Goal: Task Accomplishment & Management: Manage account settings

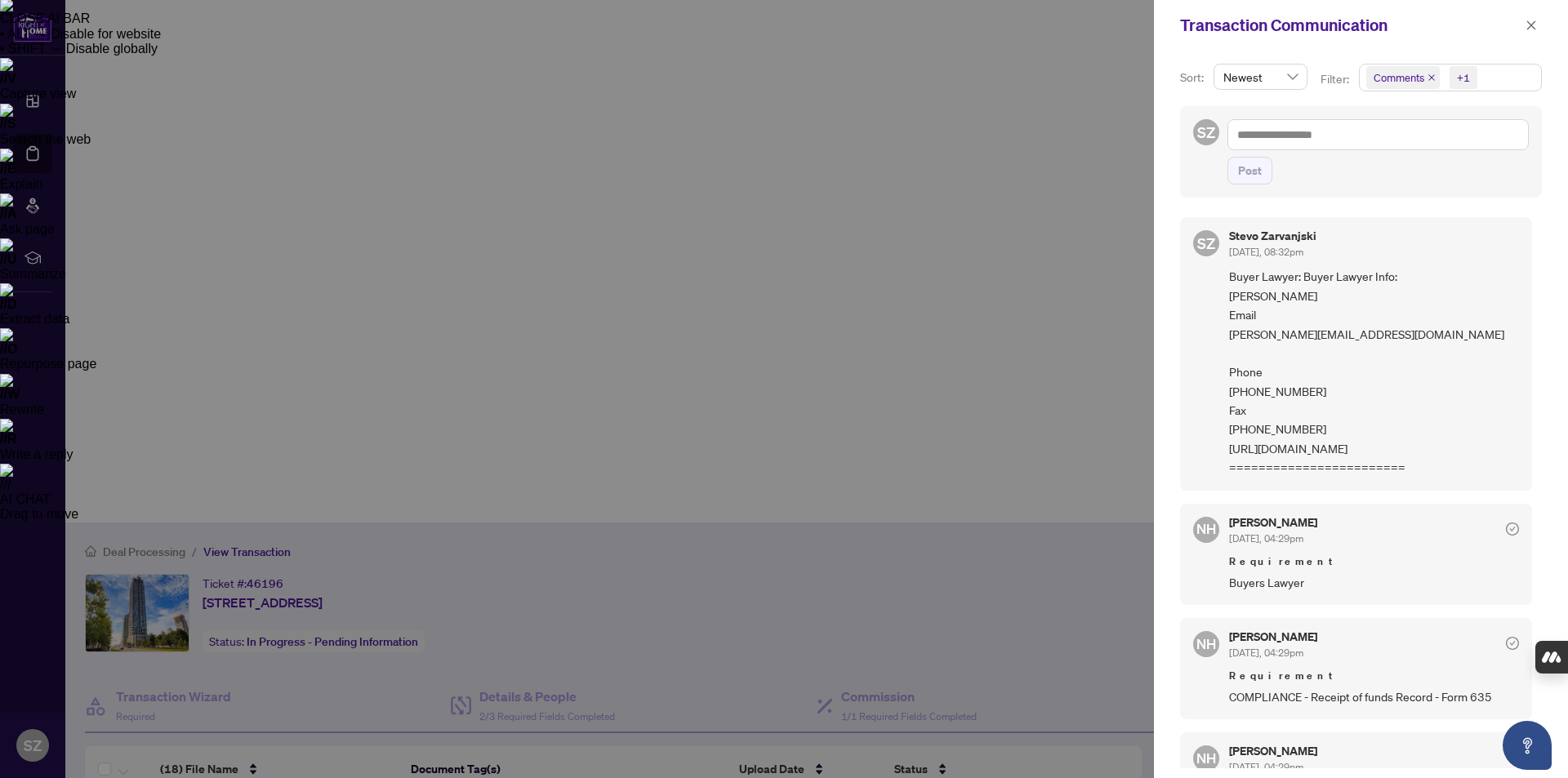
scroll to position [3111, 0]
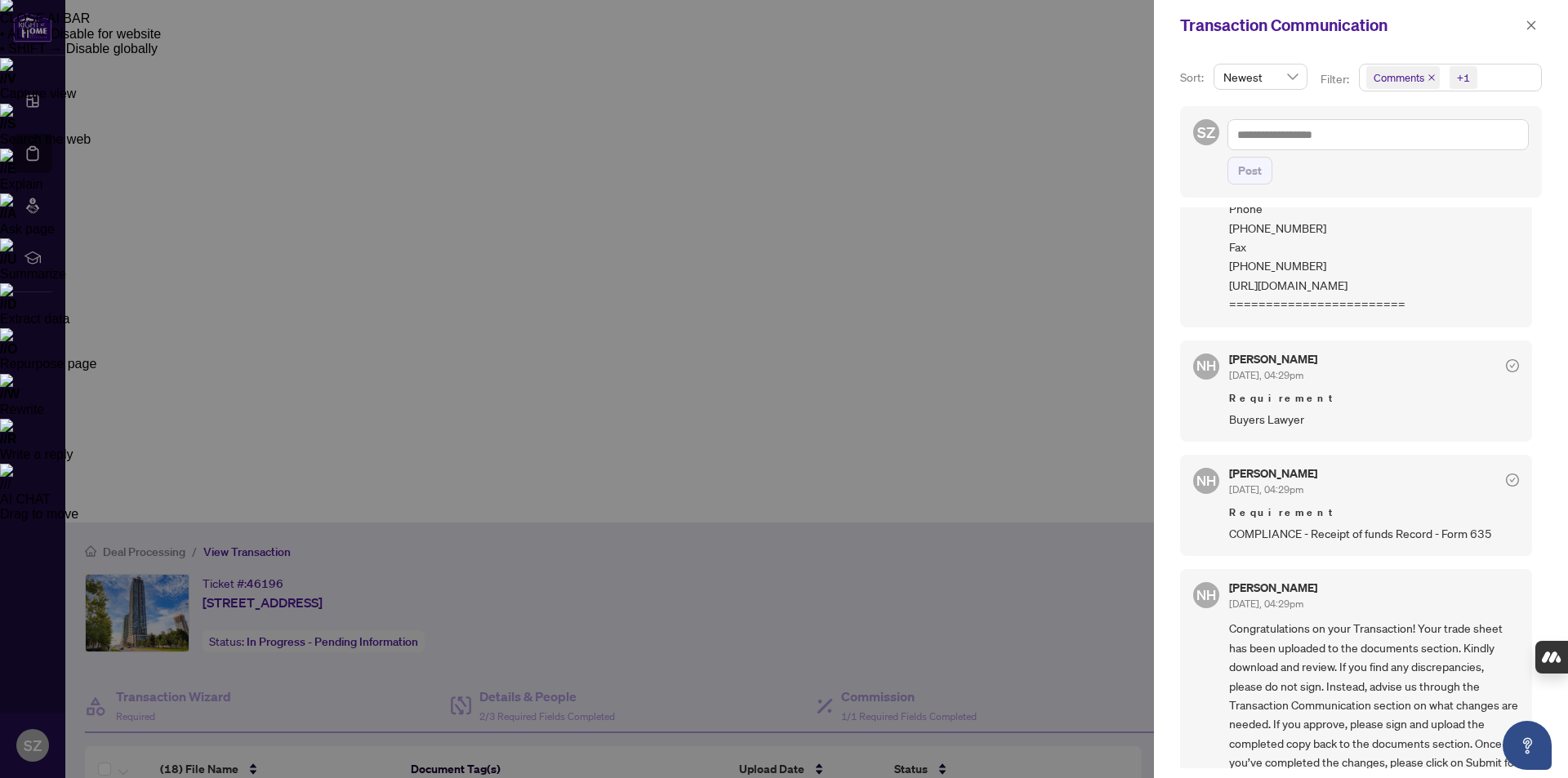
click at [559, 725] on div at bounding box center [784, 389] width 1568 height 778
click at [654, 639] on div at bounding box center [784, 389] width 1568 height 778
click at [1532, 24] on icon "close" at bounding box center [1532, 25] width 9 height 9
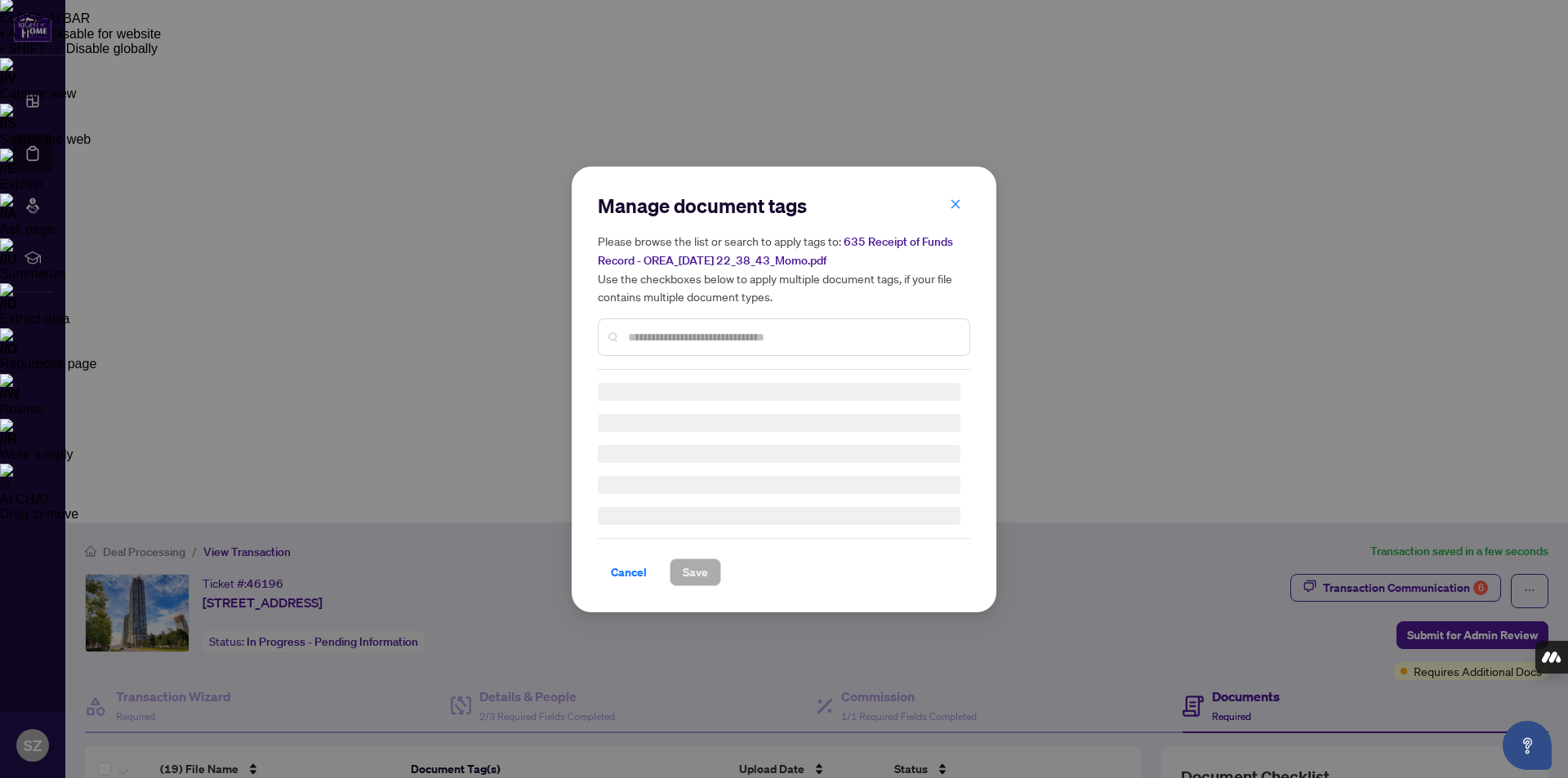
click at [650, 338] on div "Manage document tags Please browse the list or search to apply tags to: 635 Rec…" at bounding box center [784, 282] width 372 height 177
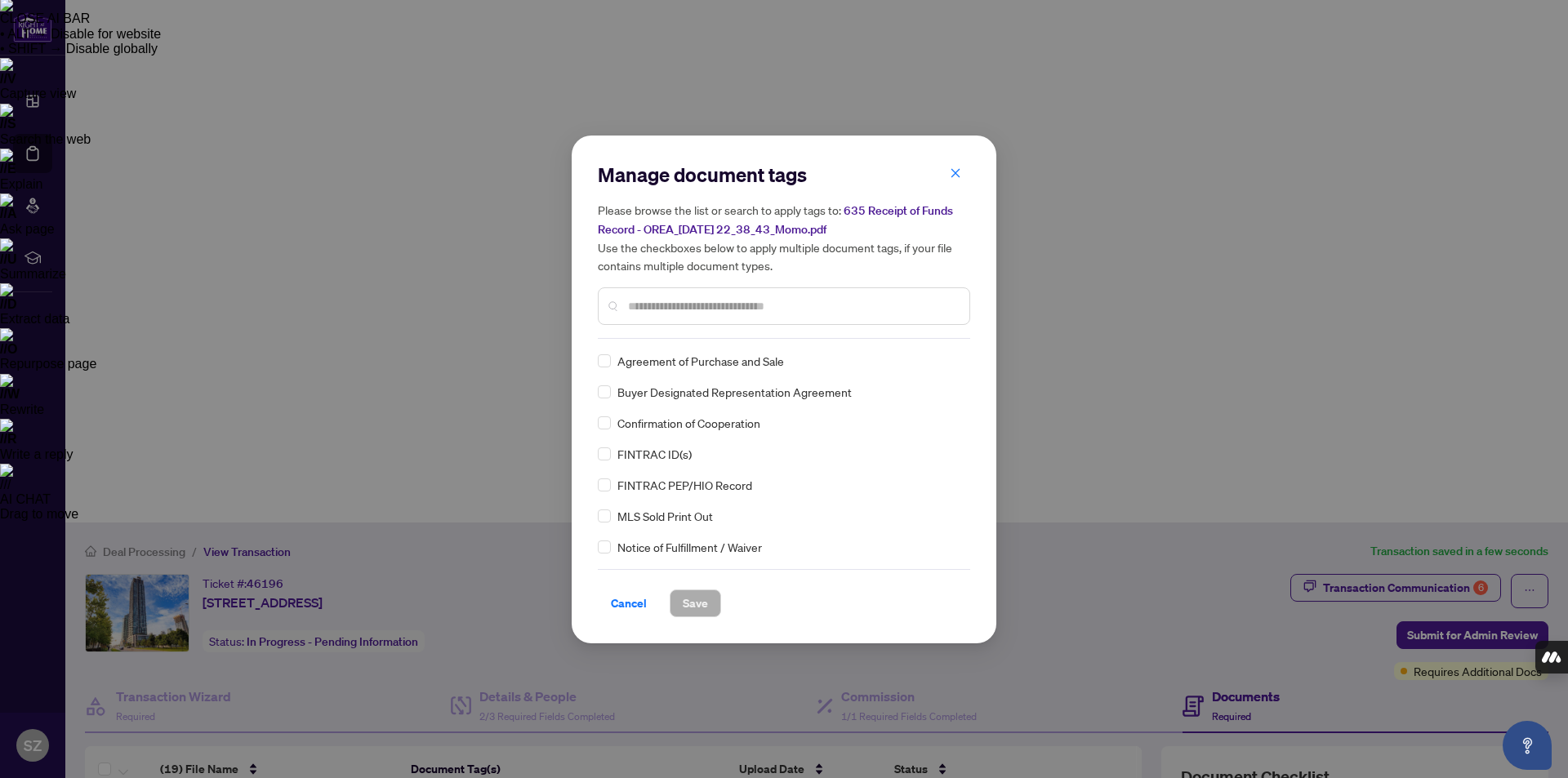
scroll to position [375, 0]
click at [667, 302] on input "text" at bounding box center [792, 306] width 328 height 18
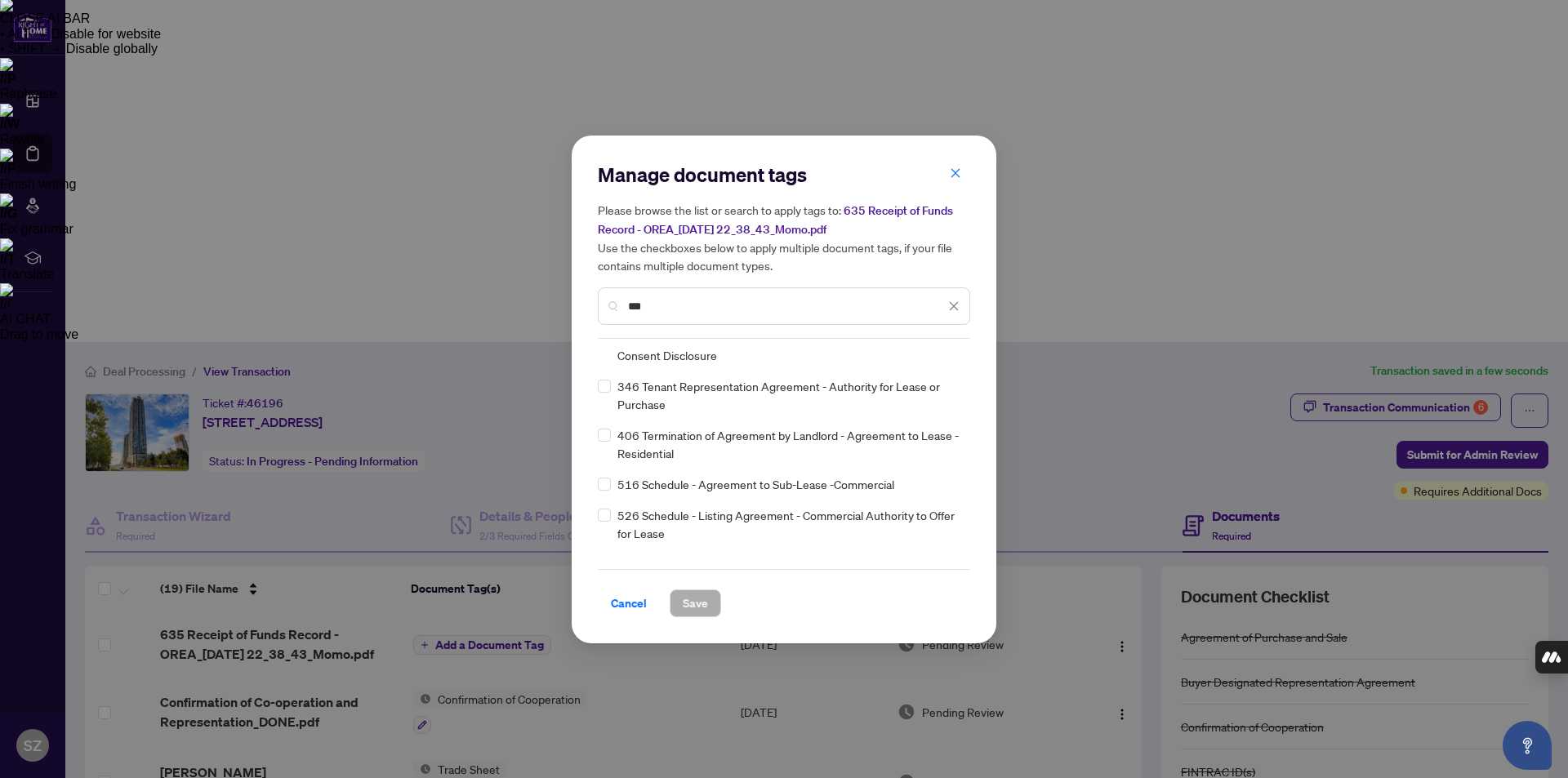
scroll to position [0, 0]
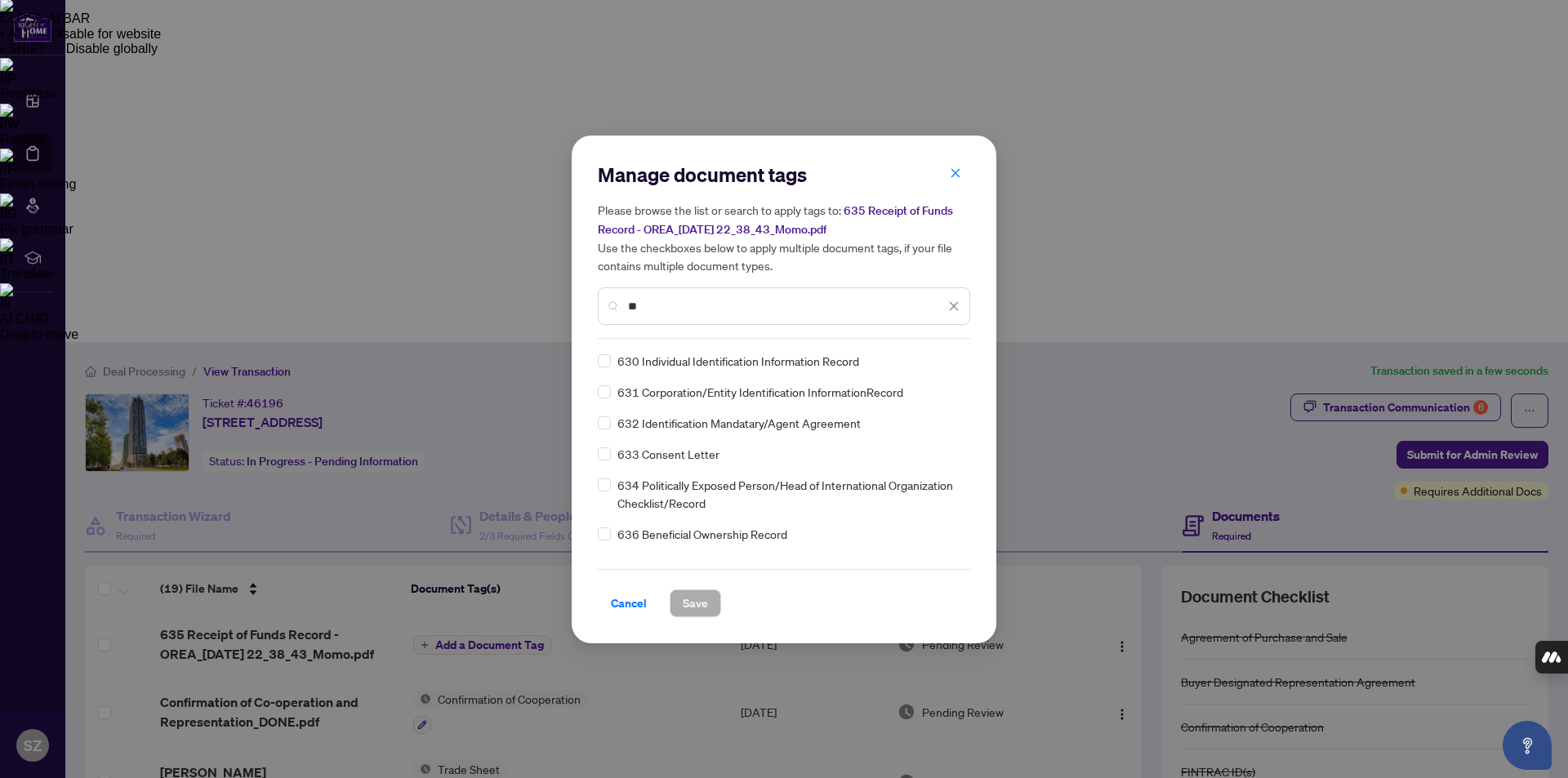
type input "*"
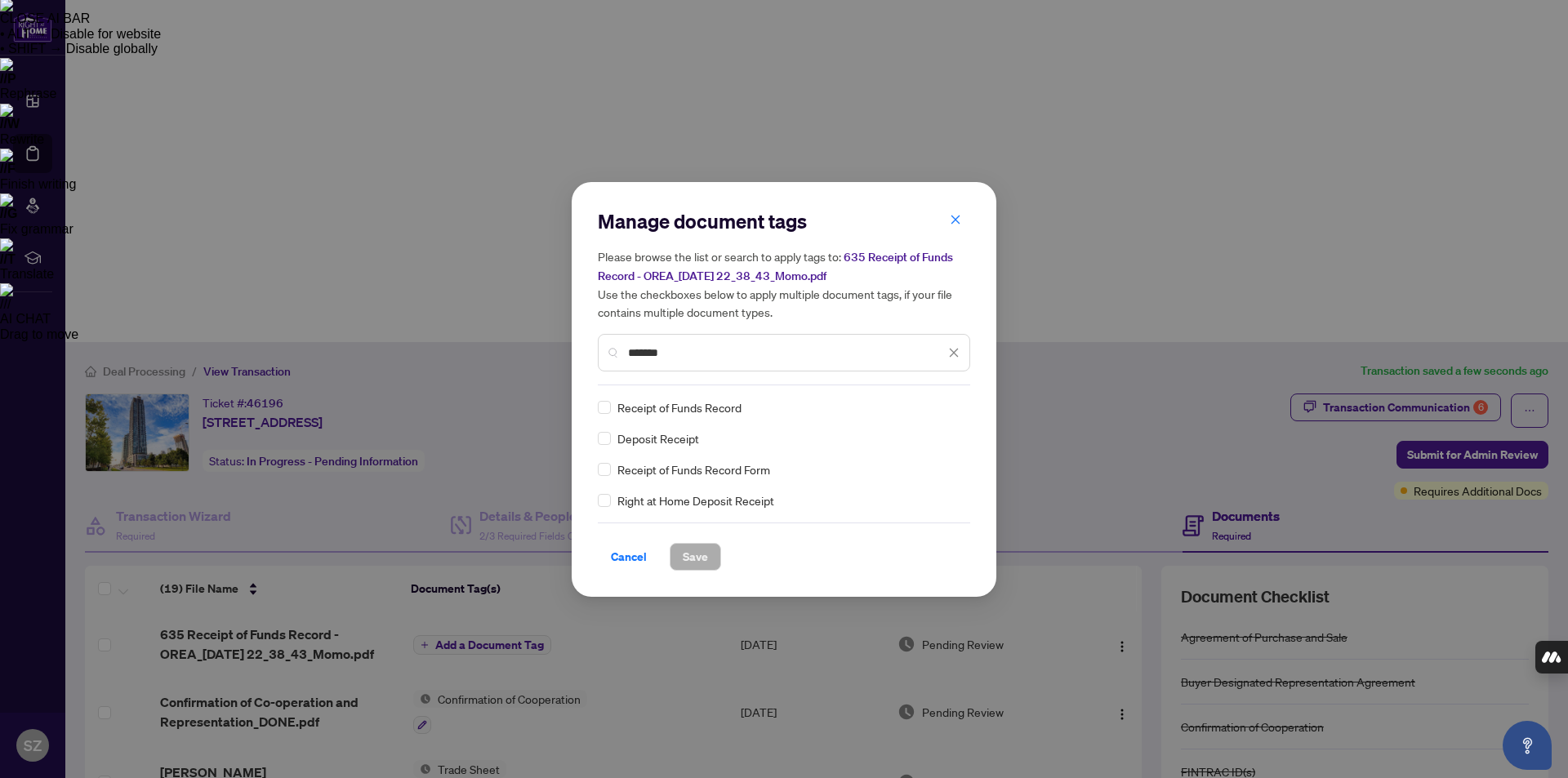
type input "*******"
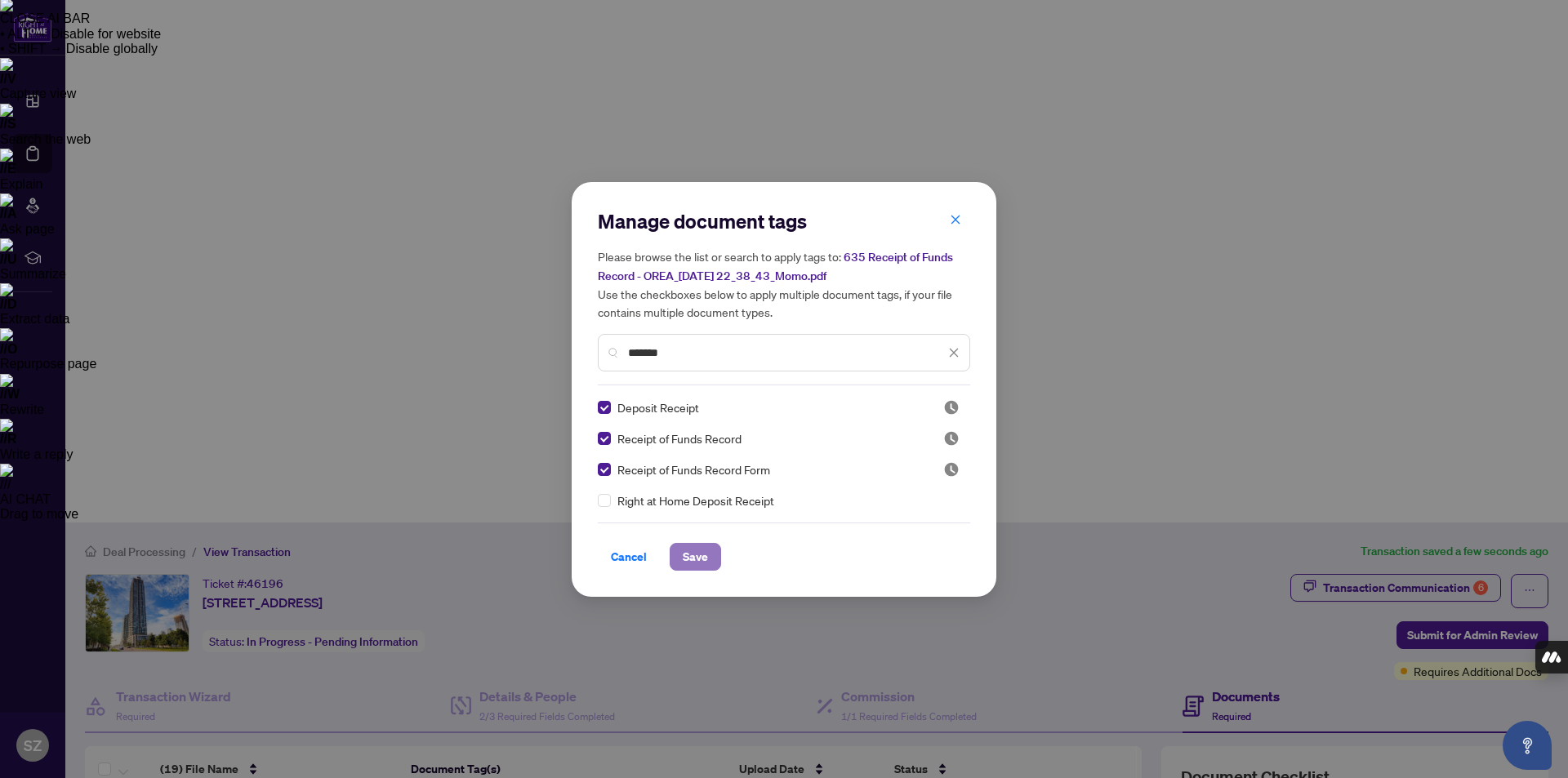
click at [699, 560] on span "Save" at bounding box center [695, 557] width 25 height 26
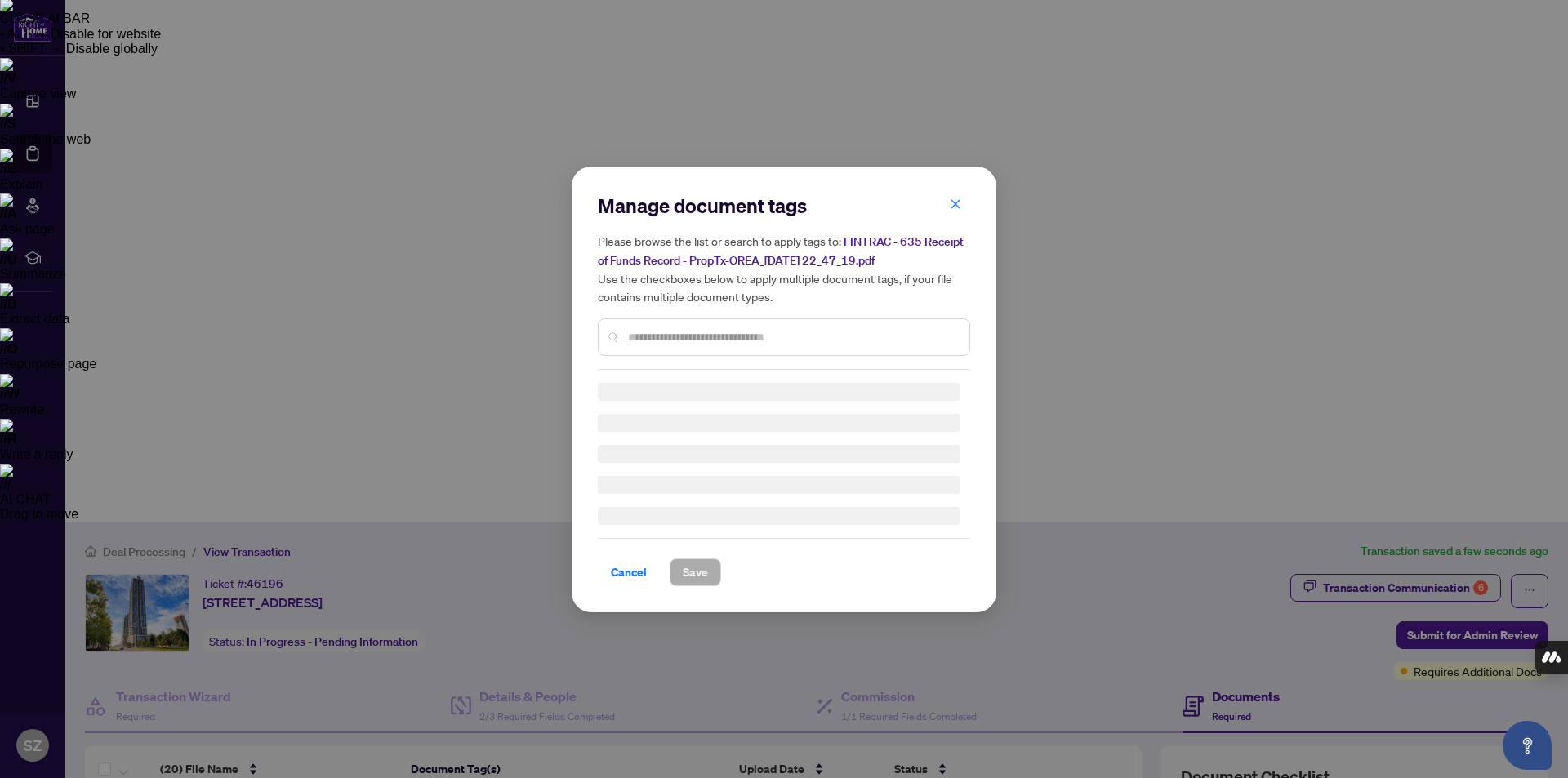
click at [669, 338] on div "Manage document tags Please browse the list or search to apply tags to: FINTRAC…" at bounding box center [784, 389] width 372 height 394
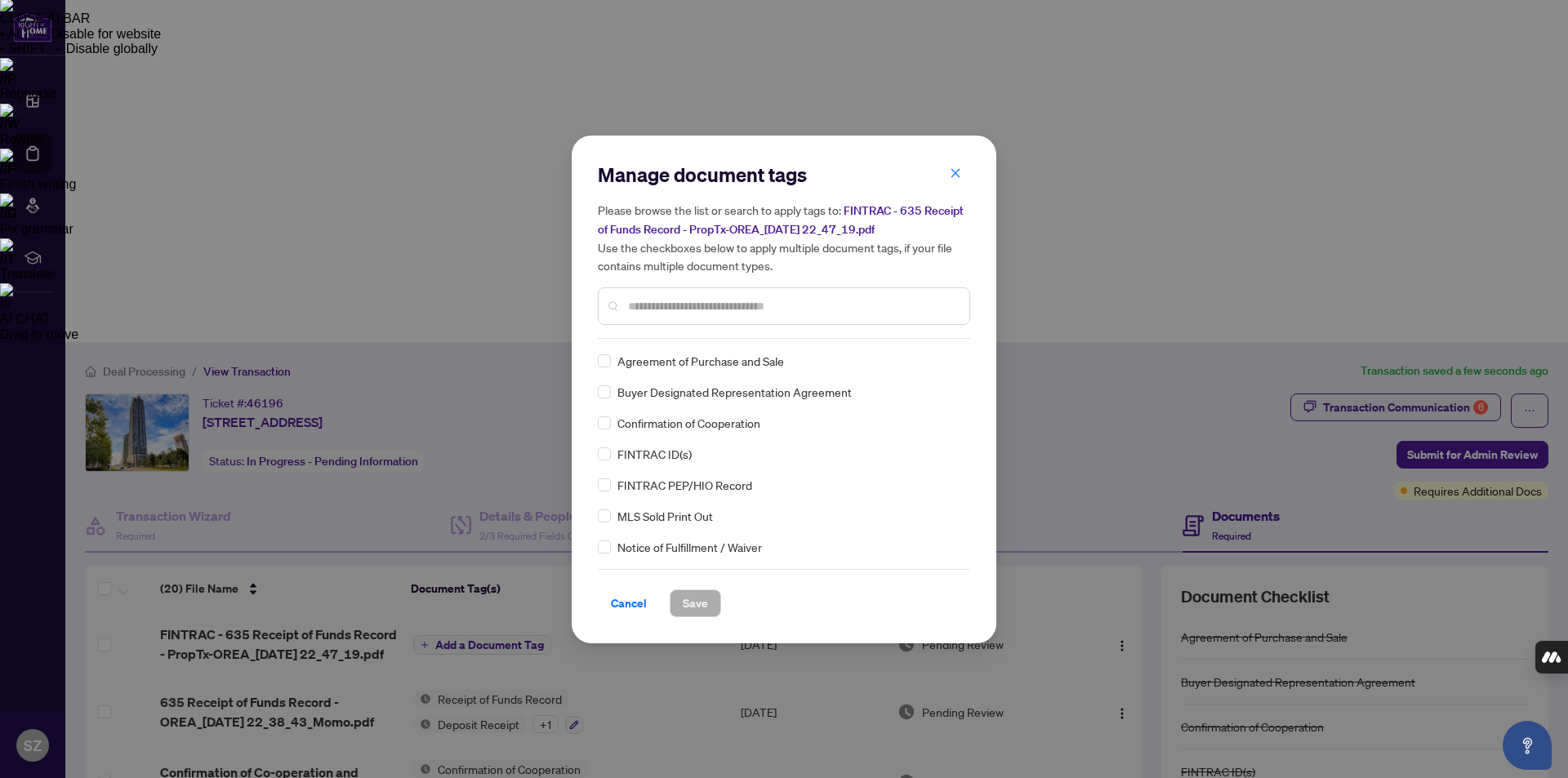
click at [678, 306] on input "text" at bounding box center [792, 306] width 328 height 18
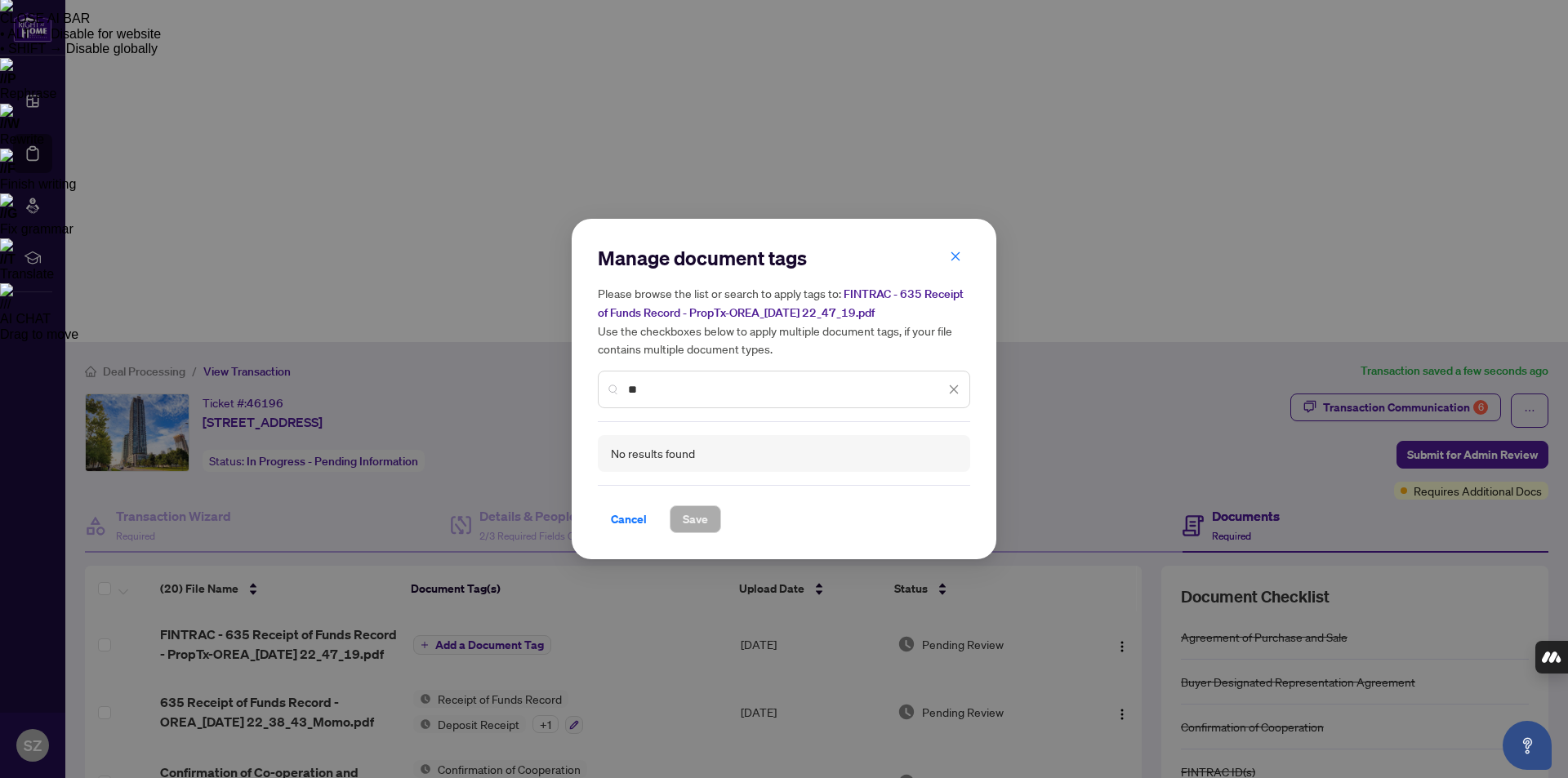
type input "*"
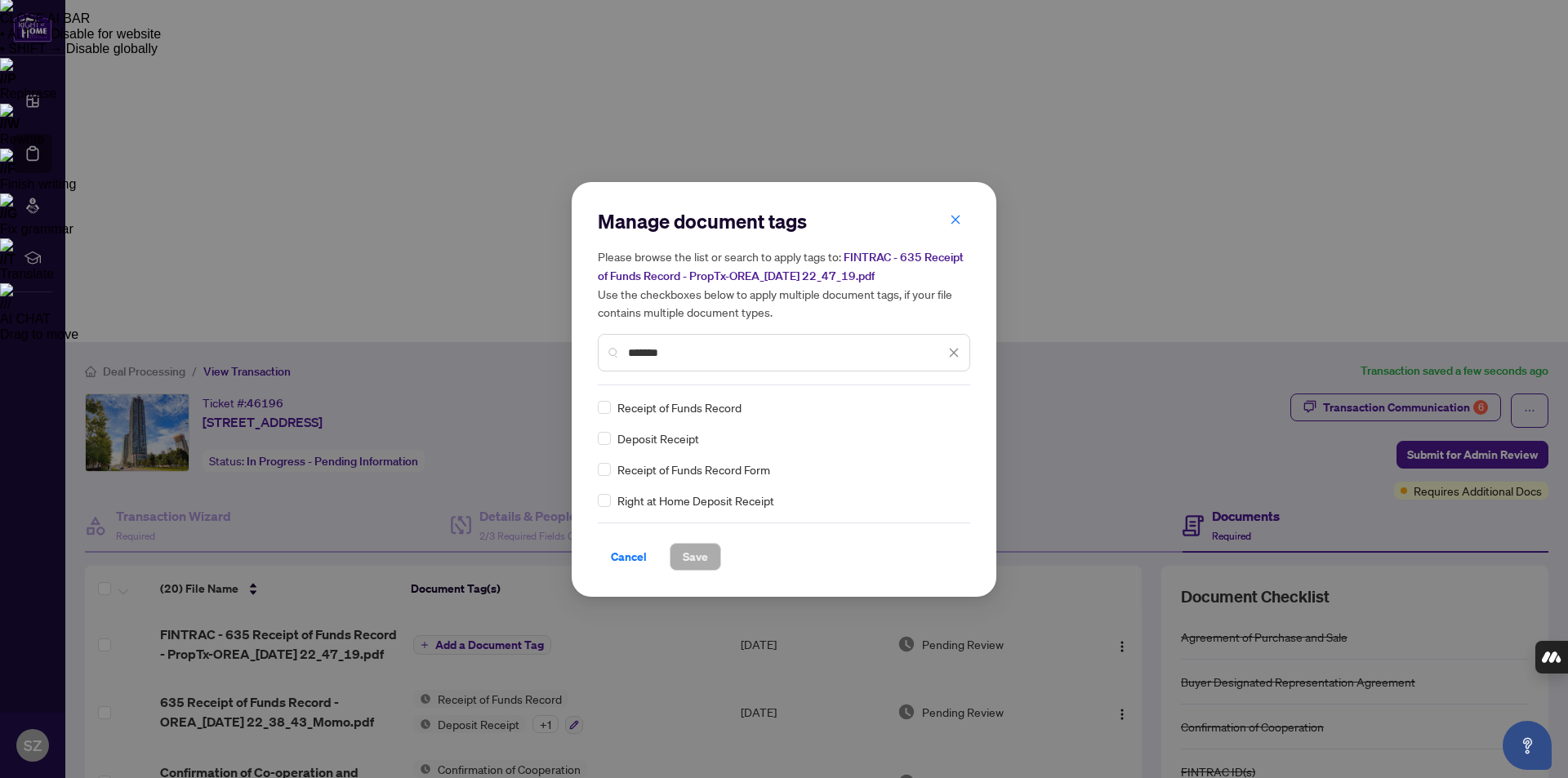
type input "*******"
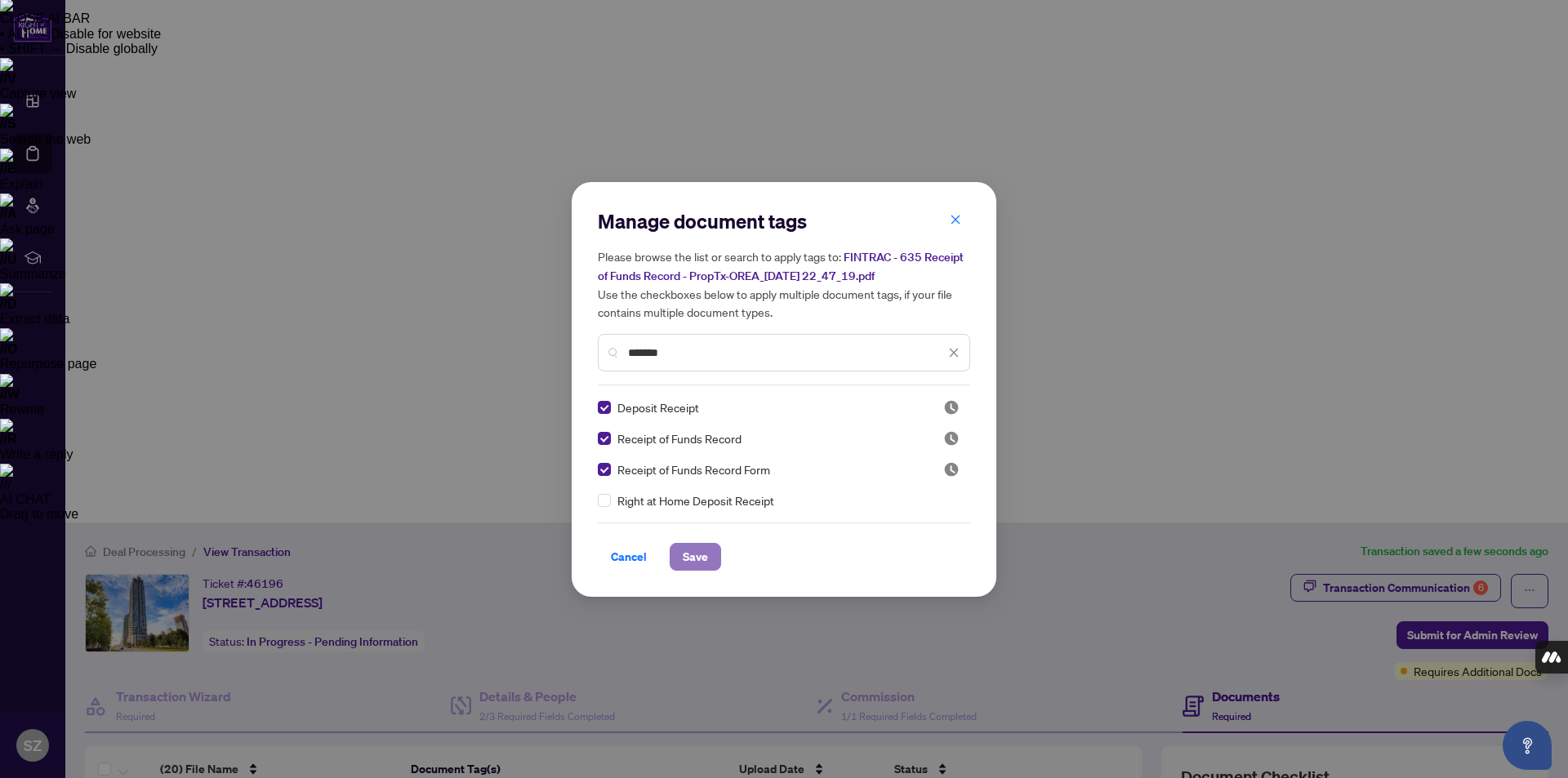
click at [701, 555] on button "Save" at bounding box center [695, 557] width 52 height 28
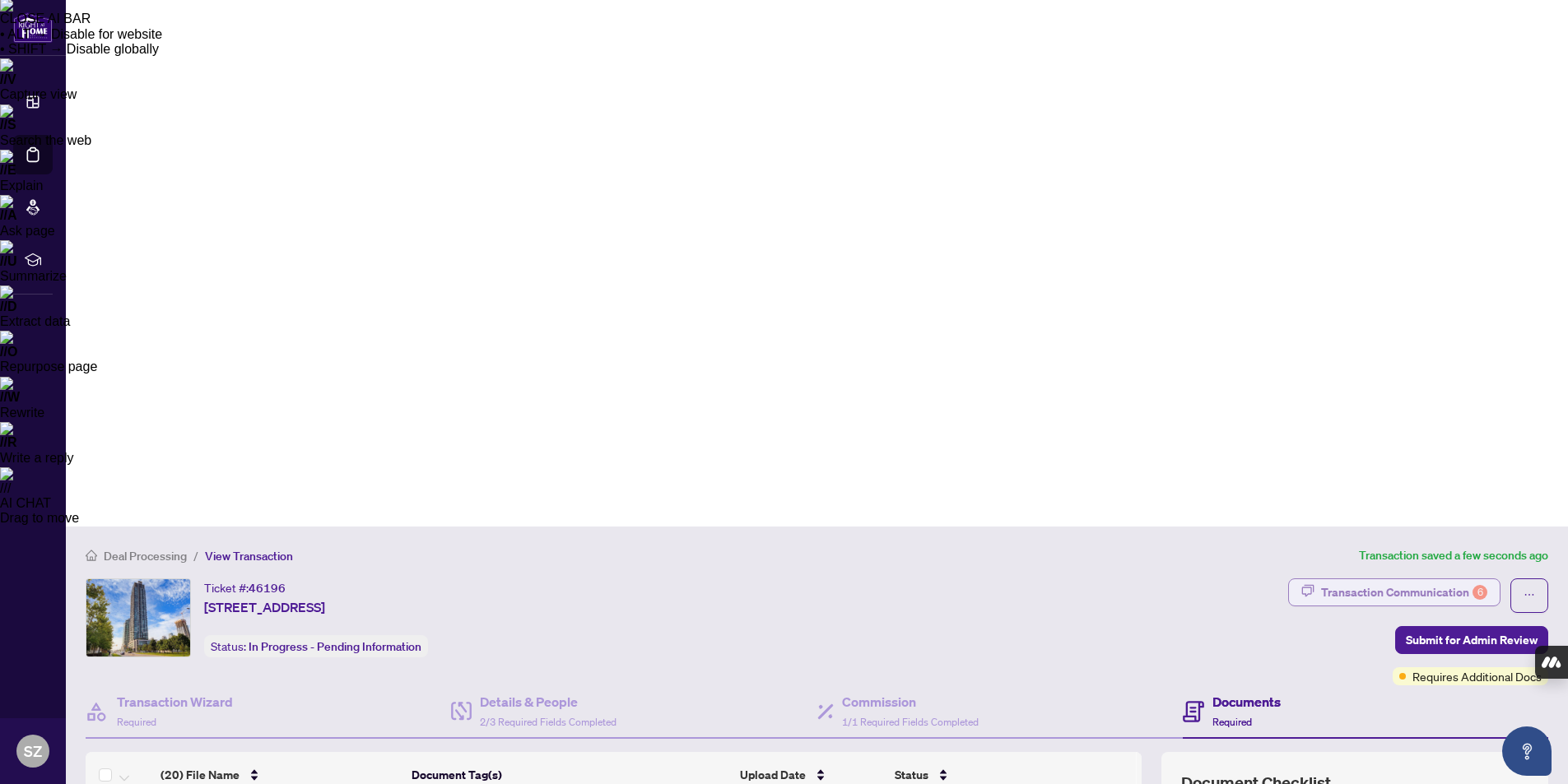
click at [1409, 579] on div "Transaction Communication 6" at bounding box center [1404, 592] width 166 height 26
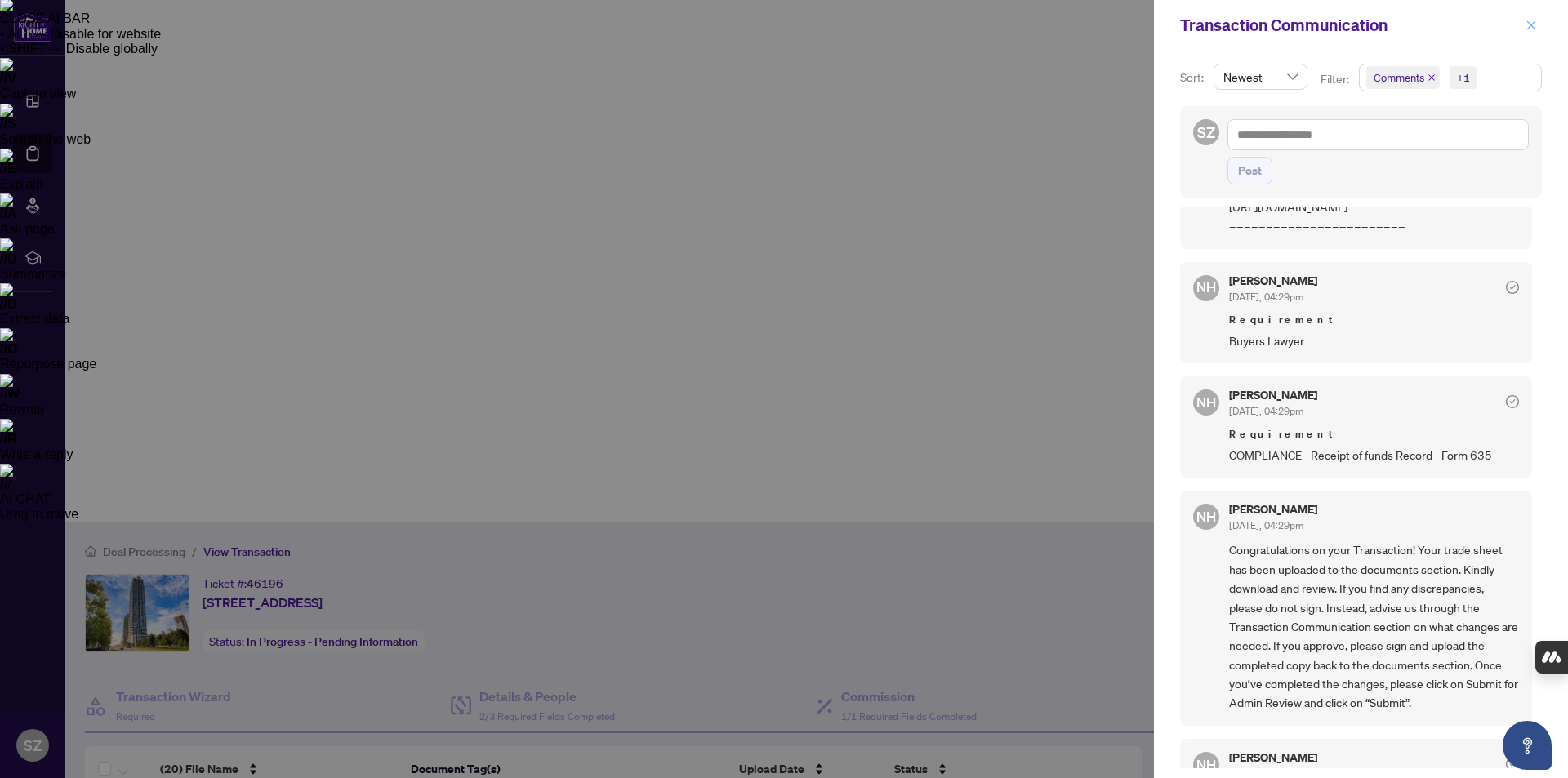
click at [1532, 24] on icon "close" at bounding box center [1532, 25] width 9 height 9
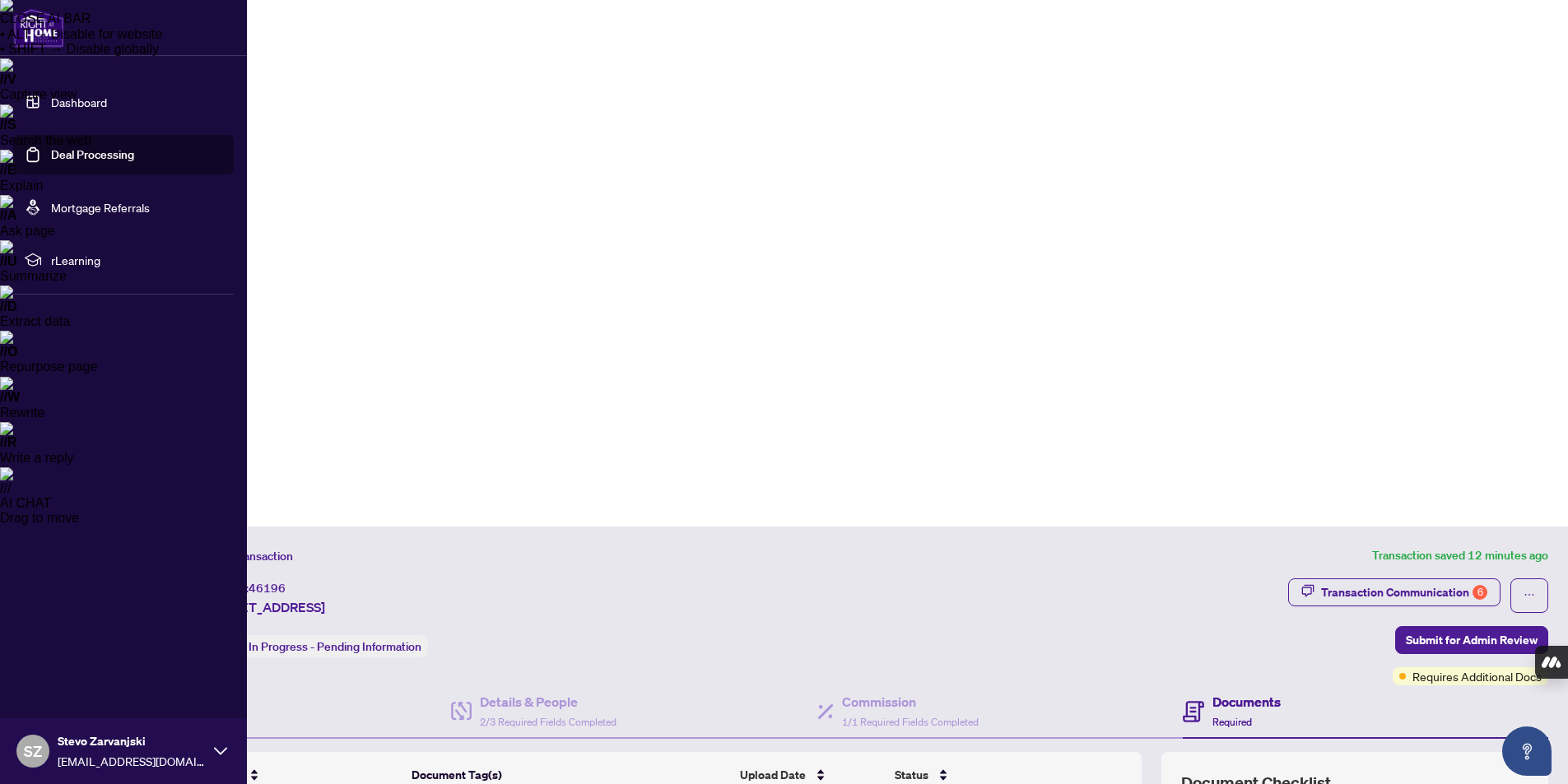
click at [123, 213] on link "Mortgage Referrals" at bounding box center [101, 207] width 99 height 15
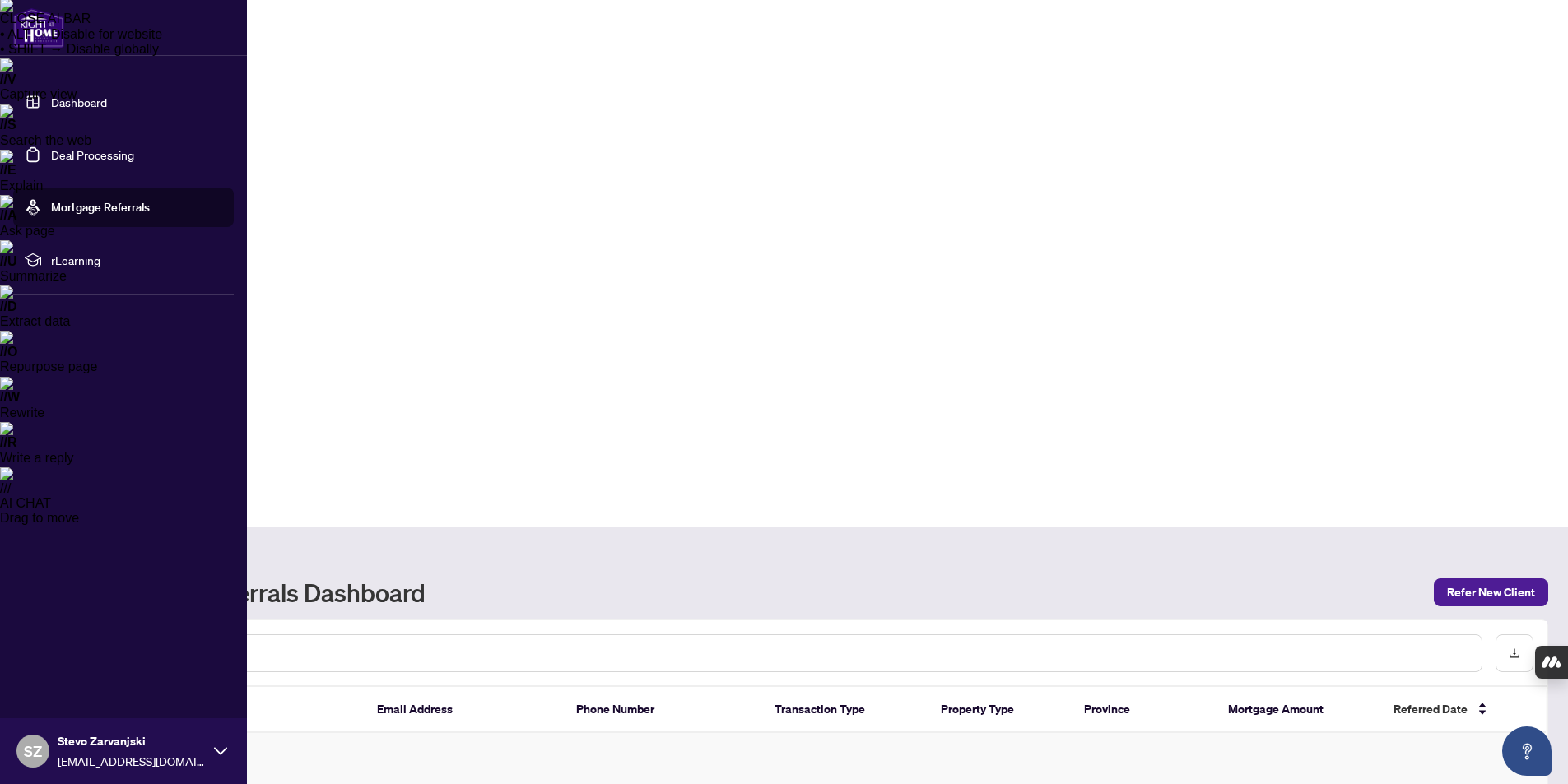
click at [94, 257] on span "rLearning" at bounding box center [136, 260] width 171 height 18
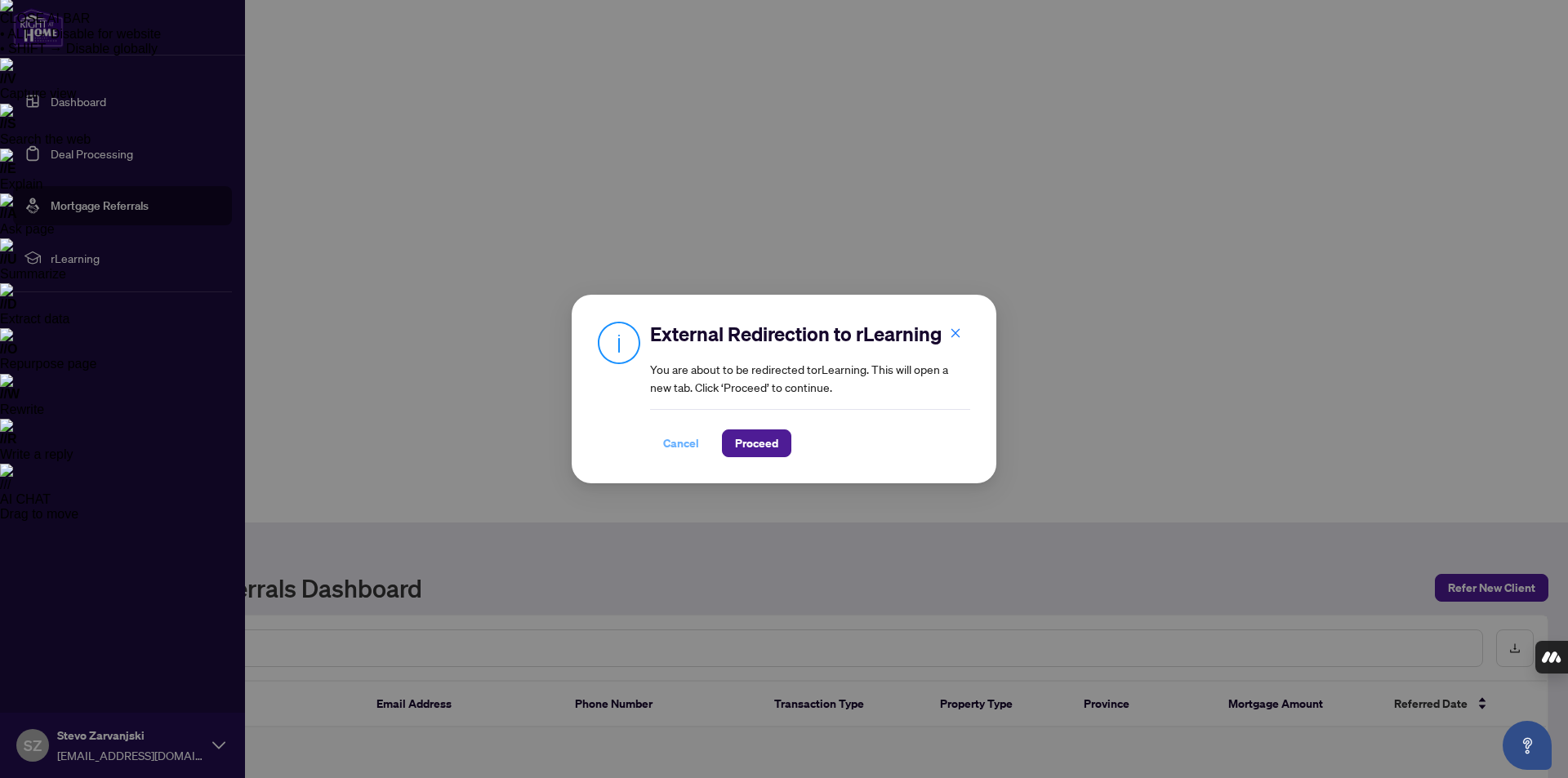
click at [683, 443] on span "Cancel" at bounding box center [681, 444] width 36 height 26
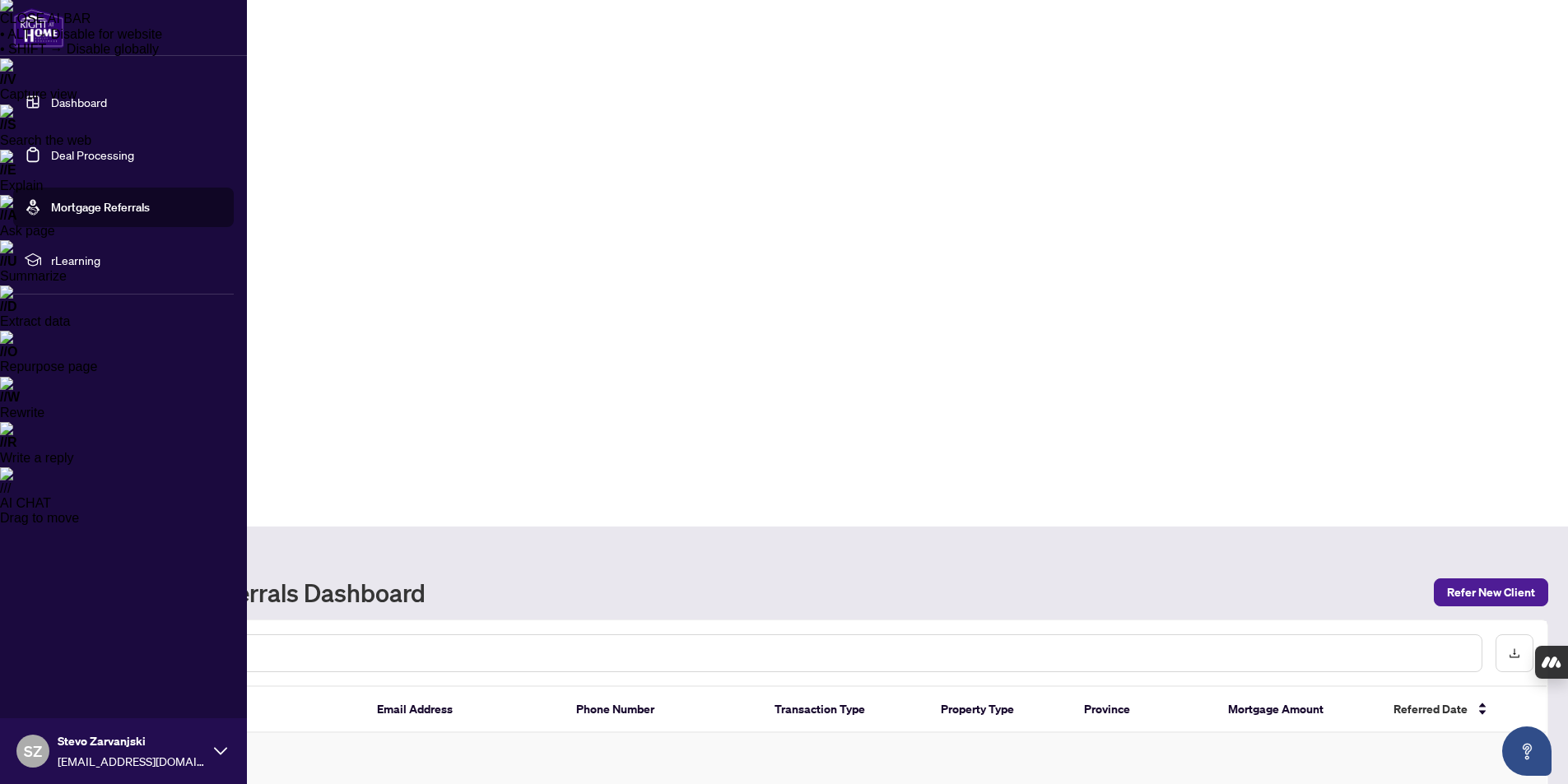
drag, startPoint x: 88, startPoint y: 96, endPoint x: 221, endPoint y: 214, distance: 177.8
click at [89, 96] on link "Dashboard" at bounding box center [79, 102] width 56 height 15
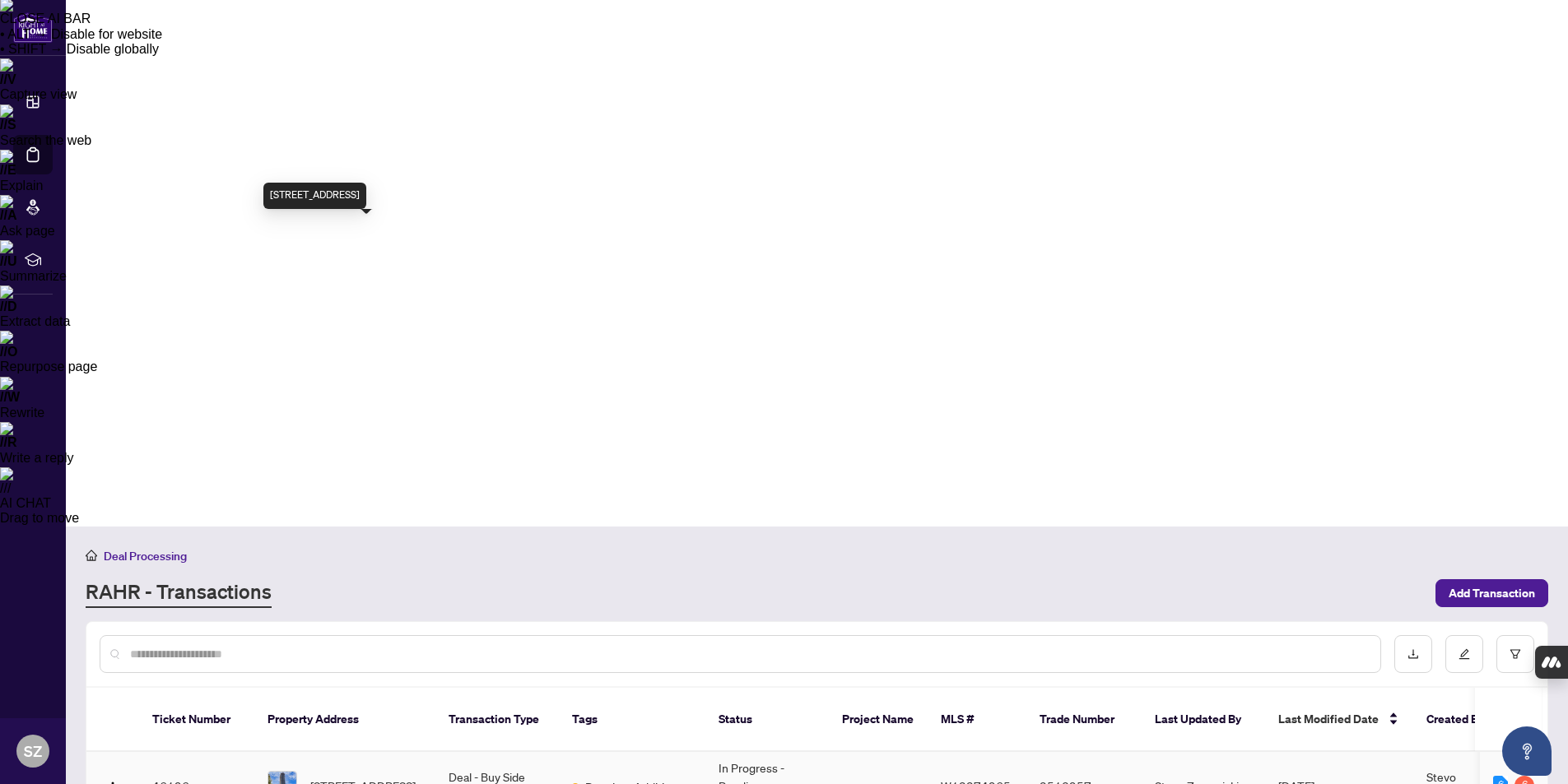
click at [342, 777] on span "[STREET_ADDRESS]" at bounding box center [362, 786] width 105 height 18
